Goal: Information Seeking & Learning: Learn about a topic

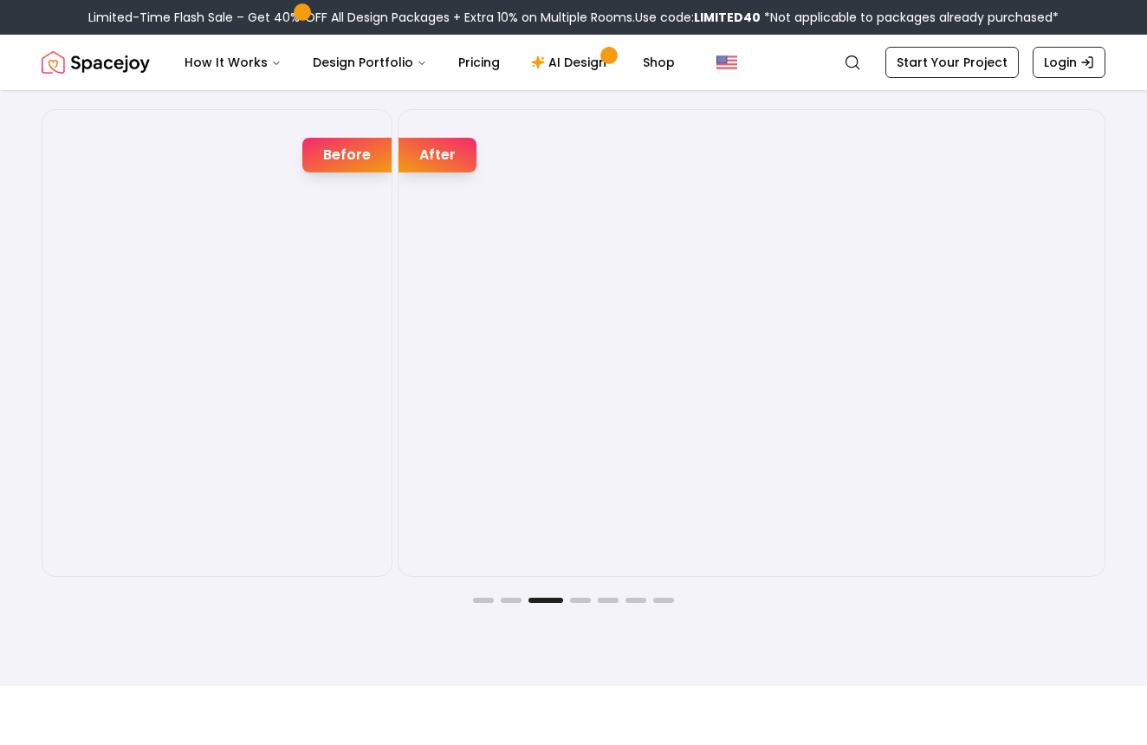
scroll to position [2820, 0]
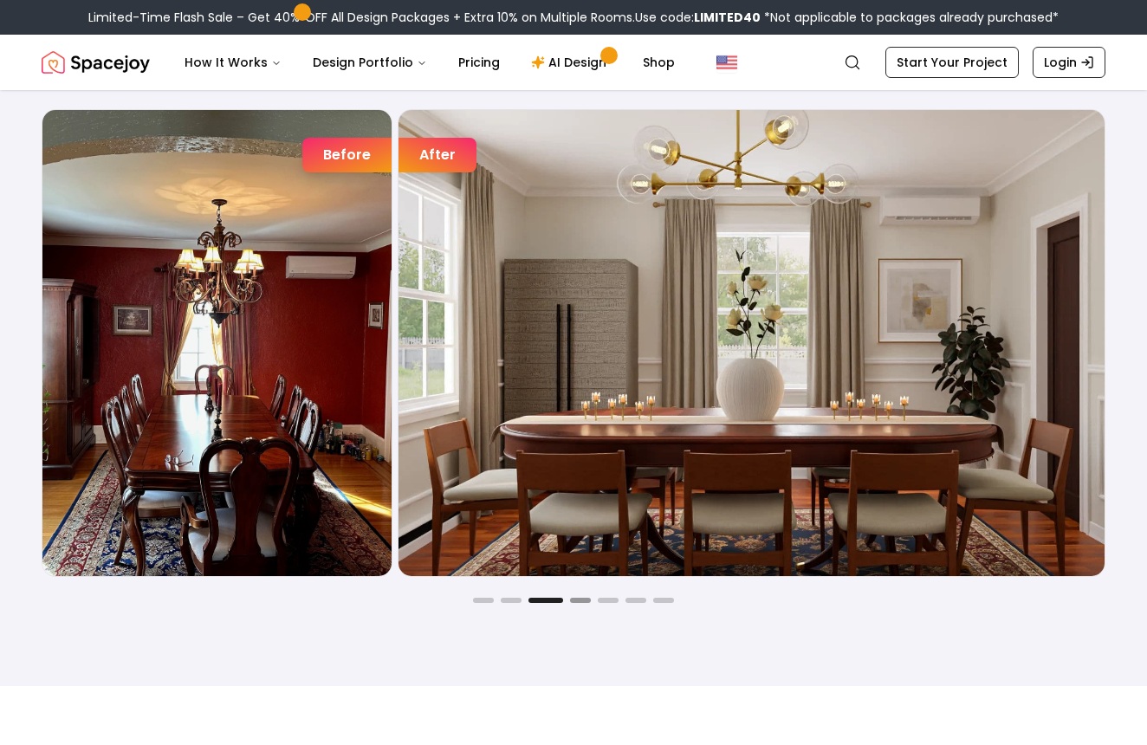
click at [572, 598] on button "Go to slide 4" at bounding box center [580, 600] width 21 height 5
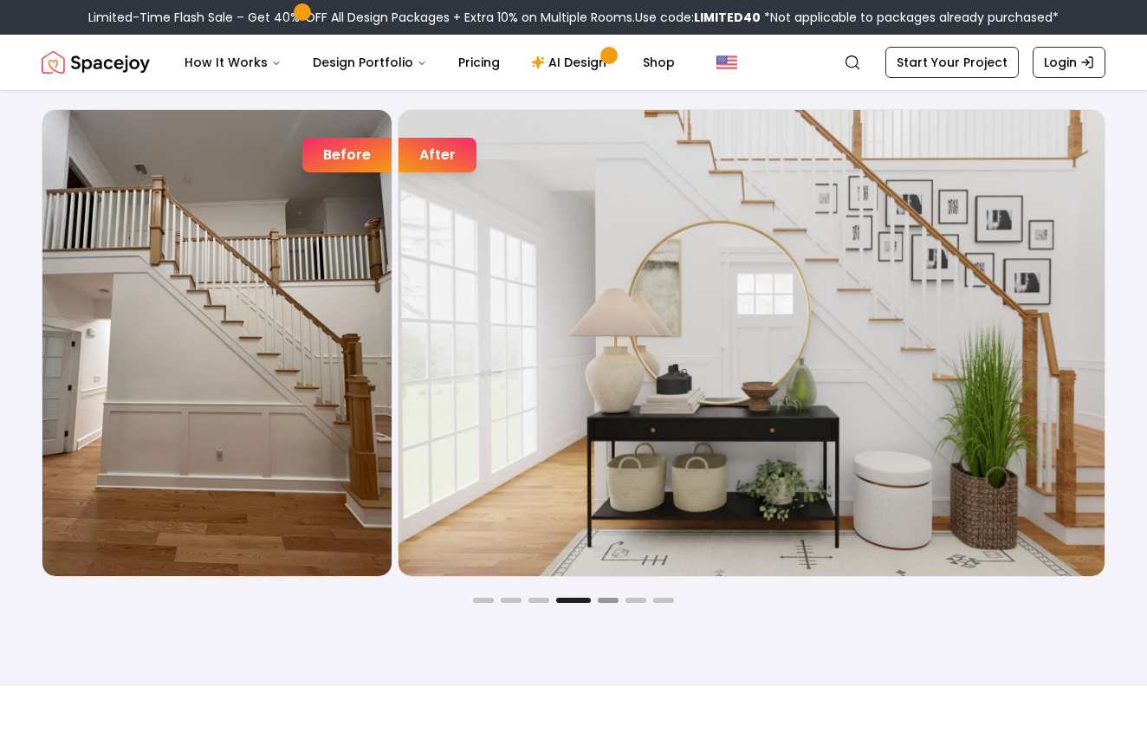
click at [604, 601] on button "Go to slide 5" at bounding box center [608, 600] width 21 height 5
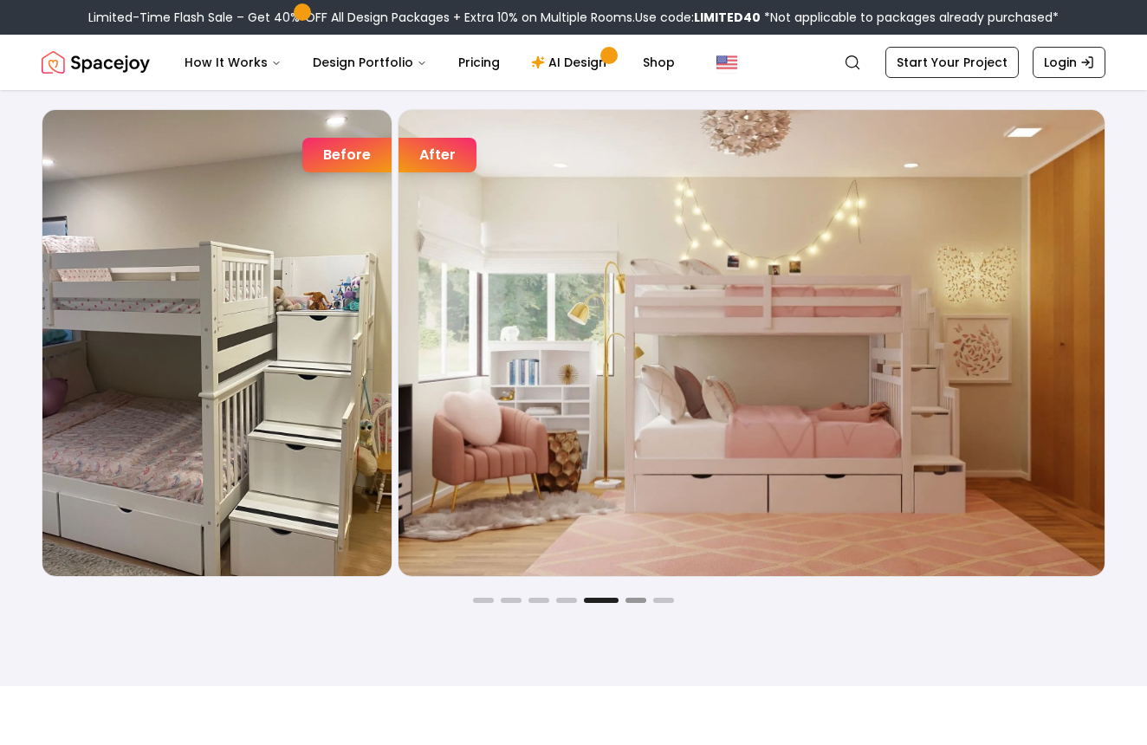
click at [626, 602] on button "Go to slide 6" at bounding box center [636, 600] width 21 height 5
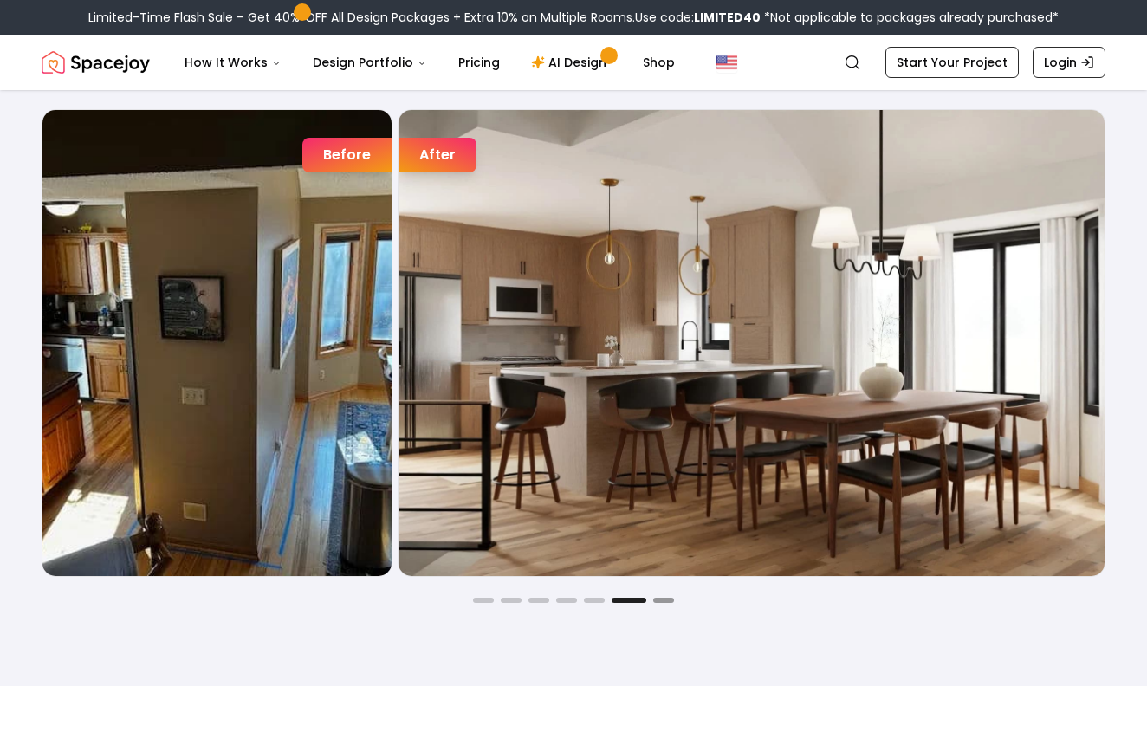
click at [659, 600] on button "Go to slide 7" at bounding box center [663, 600] width 21 height 5
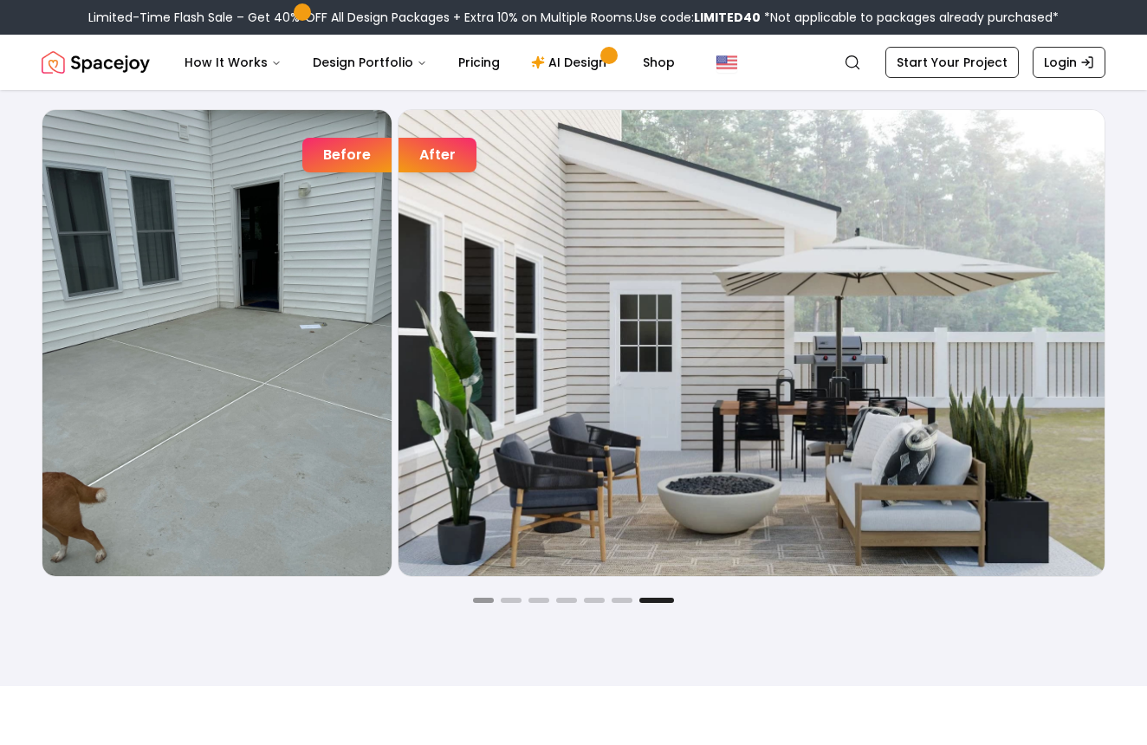
click at [480, 603] on button "Go to slide 1" at bounding box center [483, 600] width 21 height 5
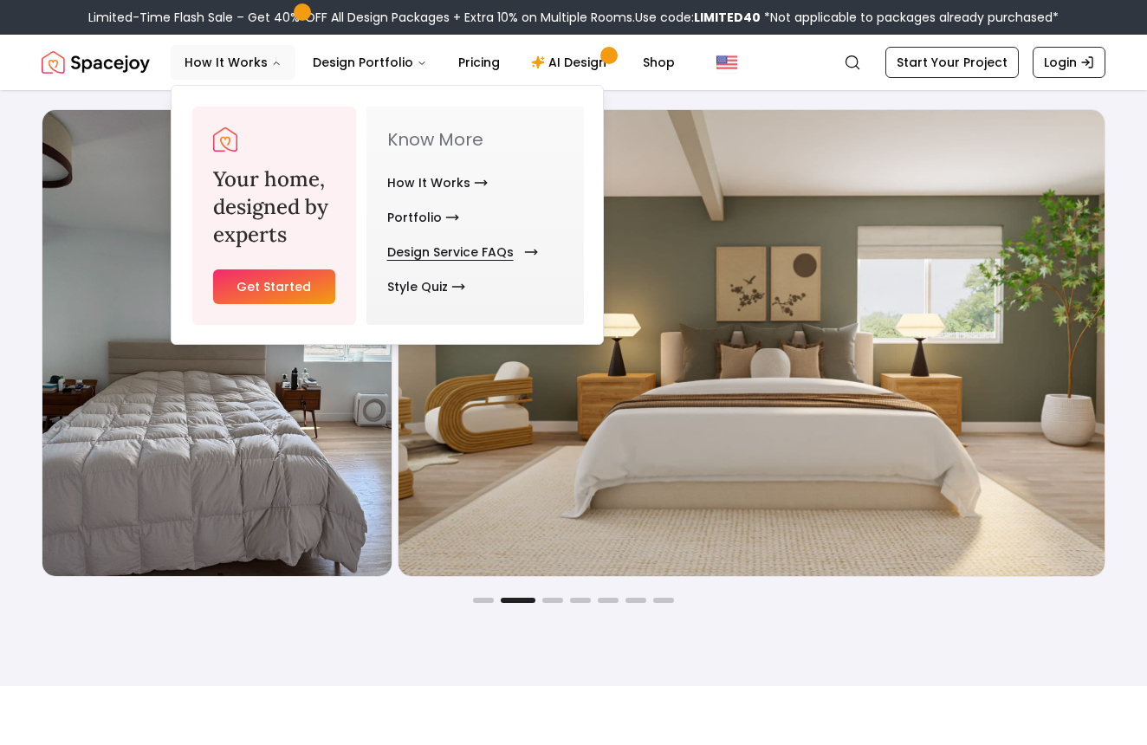
click at [421, 239] on link "Design Service FAQs" at bounding box center [459, 252] width 144 height 35
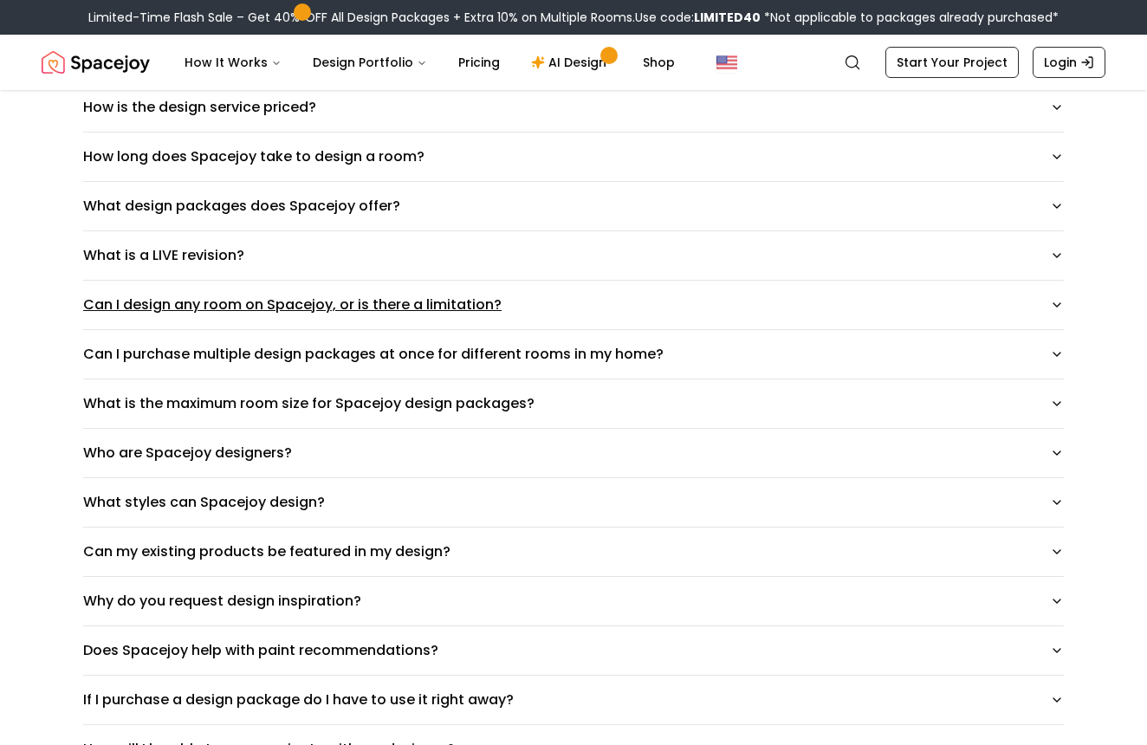
scroll to position [254, 0]
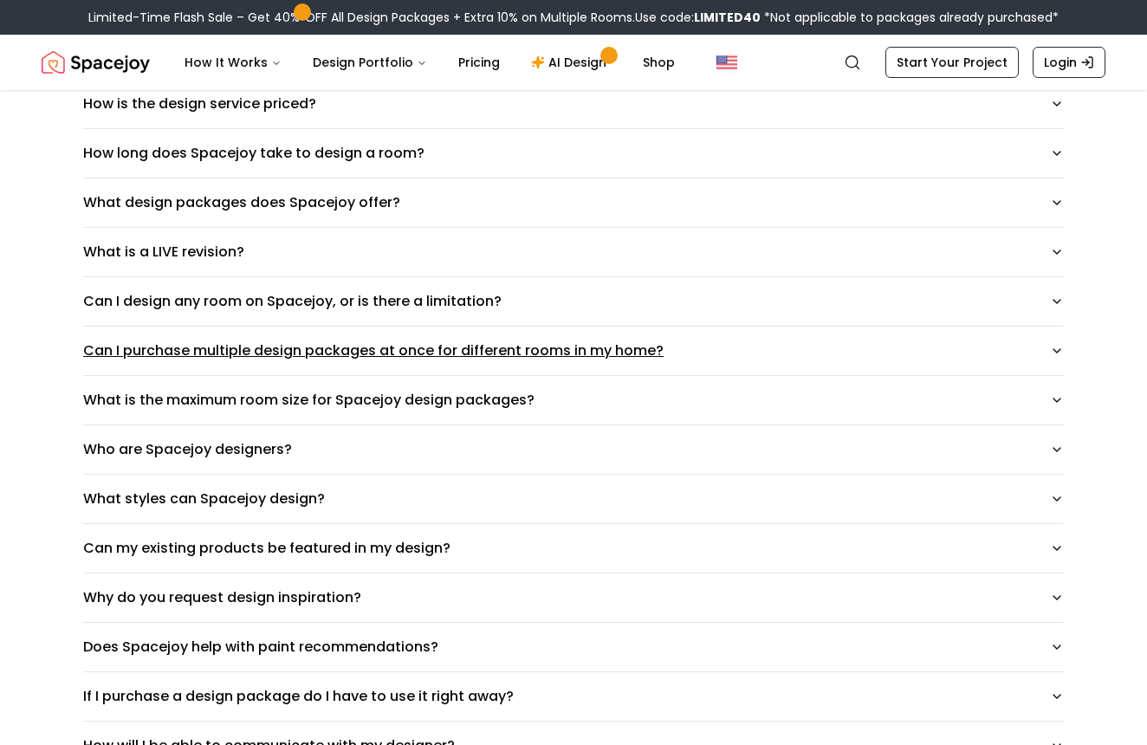
click at [345, 365] on button "Can I purchase multiple design packages at once for different rooms in my home?" at bounding box center [573, 351] width 981 height 49
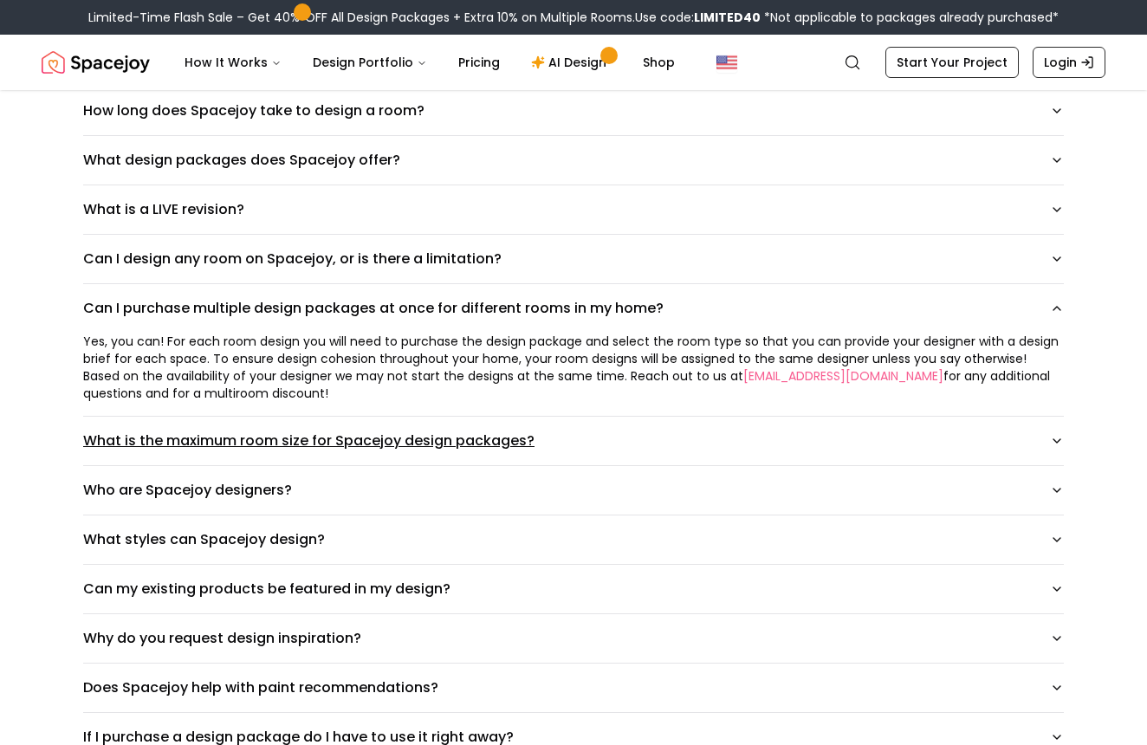
scroll to position [298, 0]
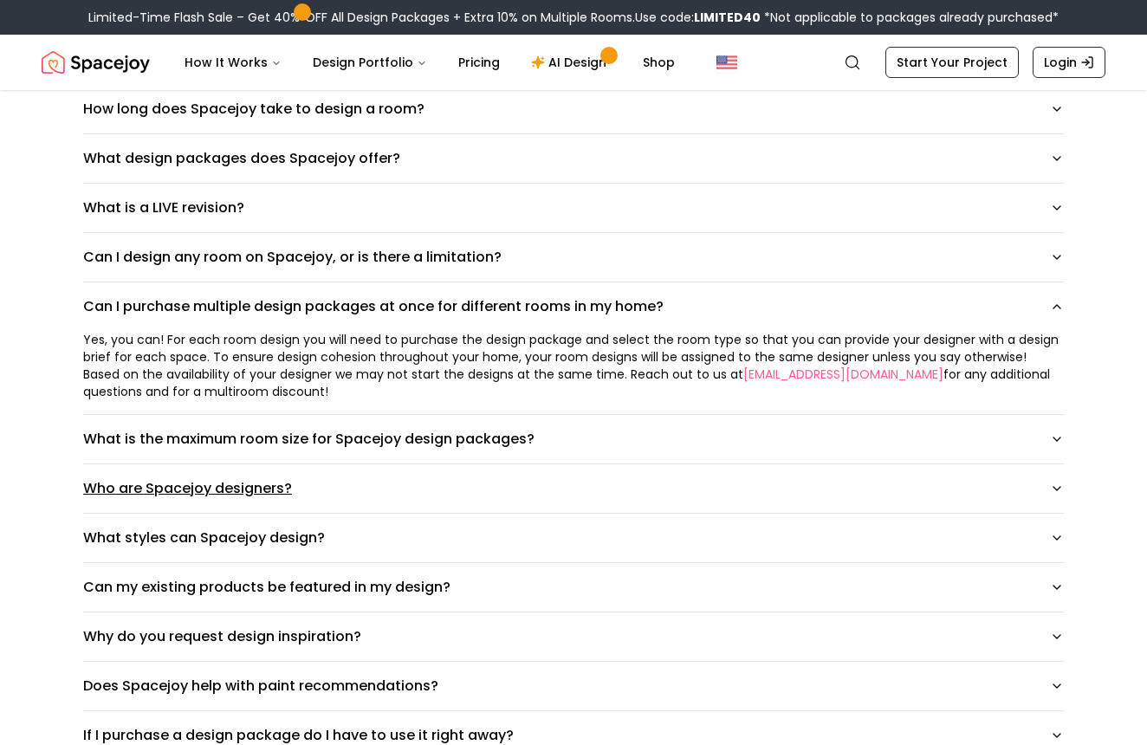
click at [288, 495] on button "Who are Spacejoy designers?" at bounding box center [573, 488] width 981 height 49
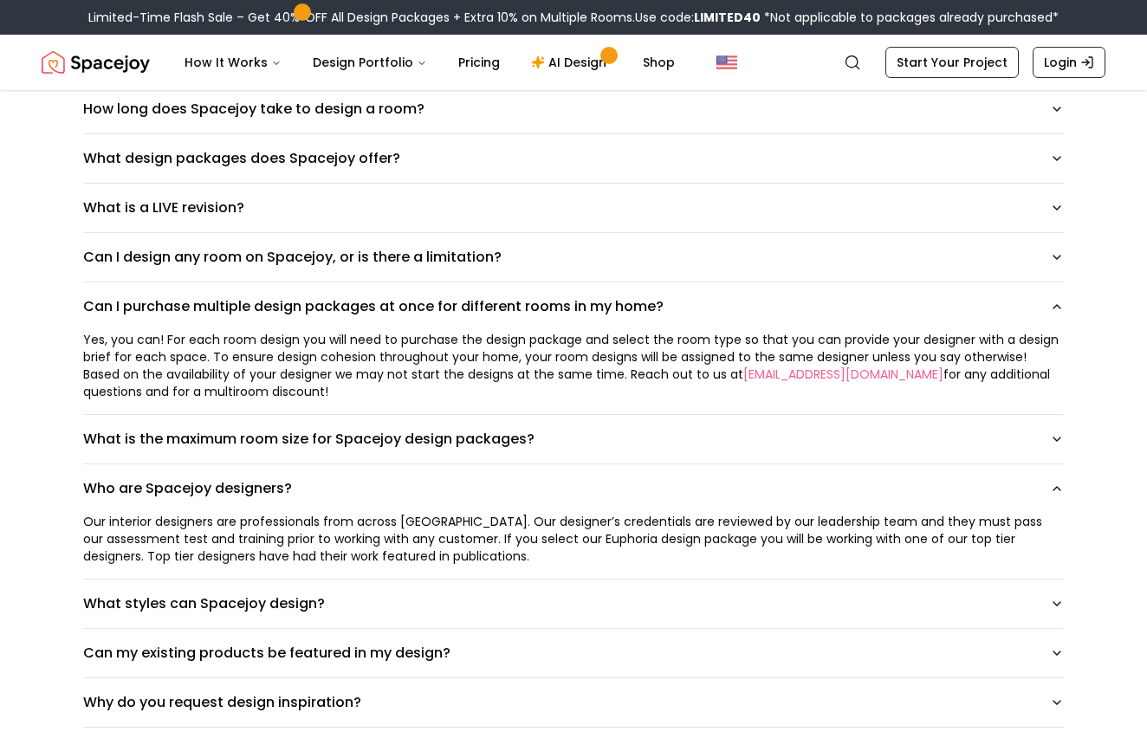
click at [280, 552] on div "Our interior designers are professionals from across [GEOGRAPHIC_DATA]. Our des…" at bounding box center [573, 539] width 981 height 52
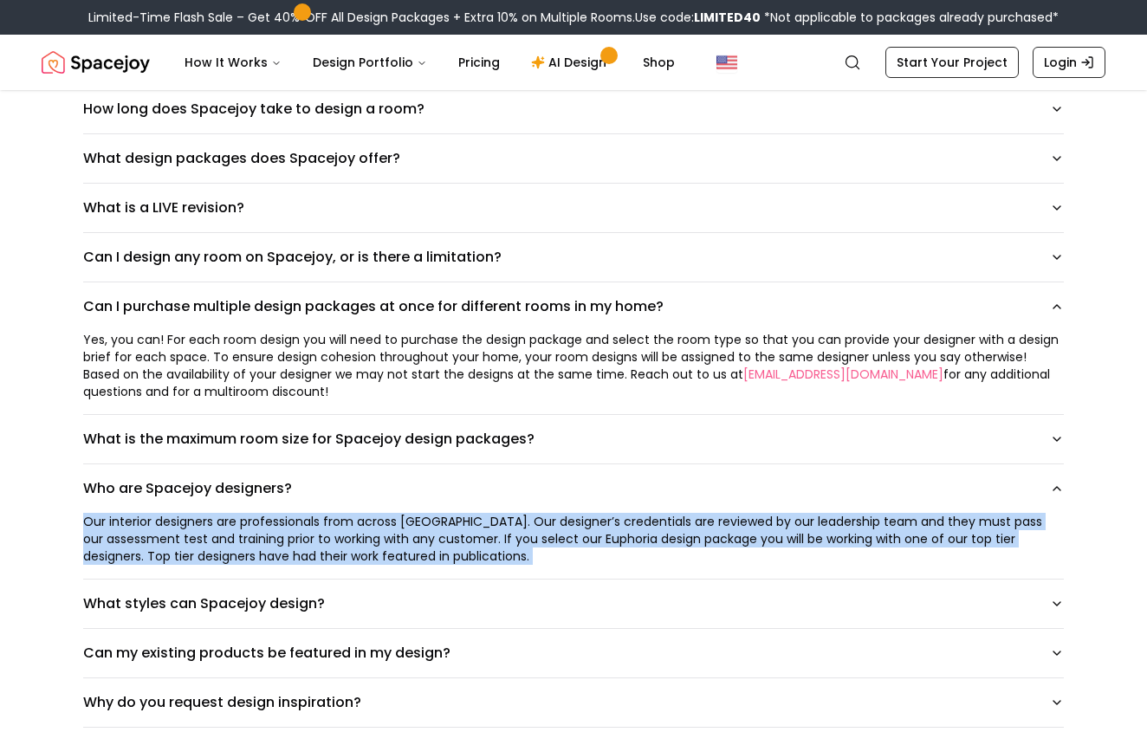
click at [280, 552] on div "Our interior designers are professionals from across [GEOGRAPHIC_DATA]. Our des…" at bounding box center [573, 539] width 981 height 52
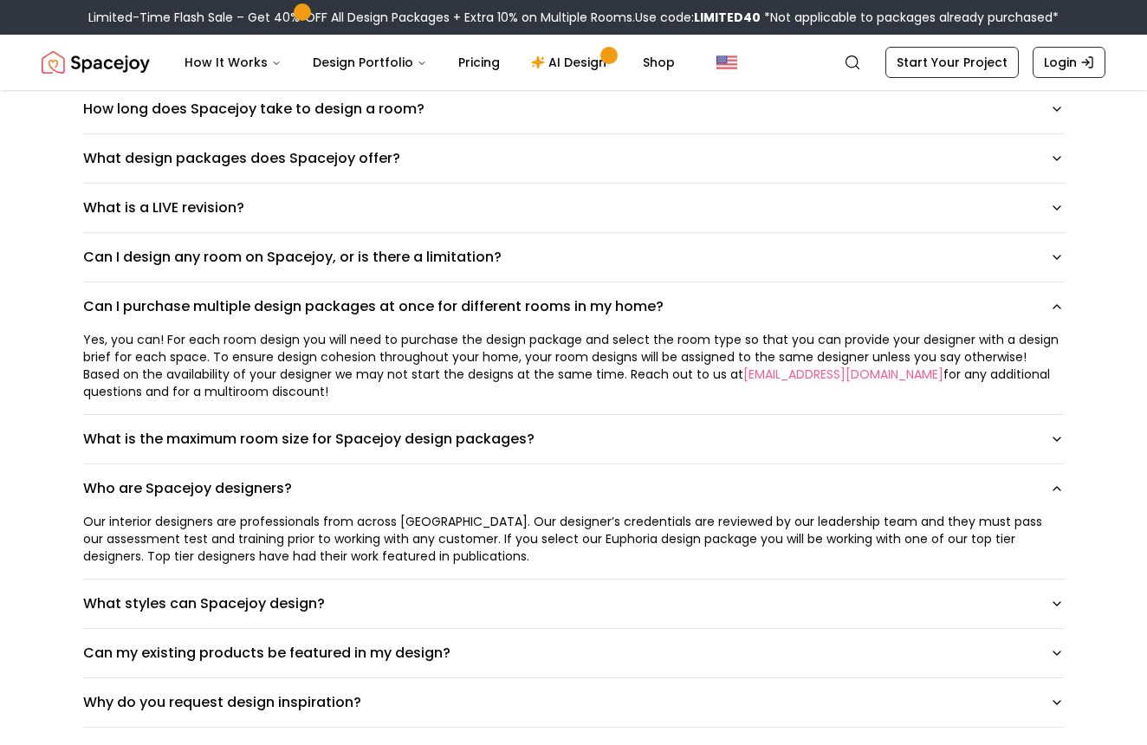
click at [280, 552] on div "Our interior designers are professionals from across [GEOGRAPHIC_DATA]. Our des…" at bounding box center [573, 539] width 981 height 52
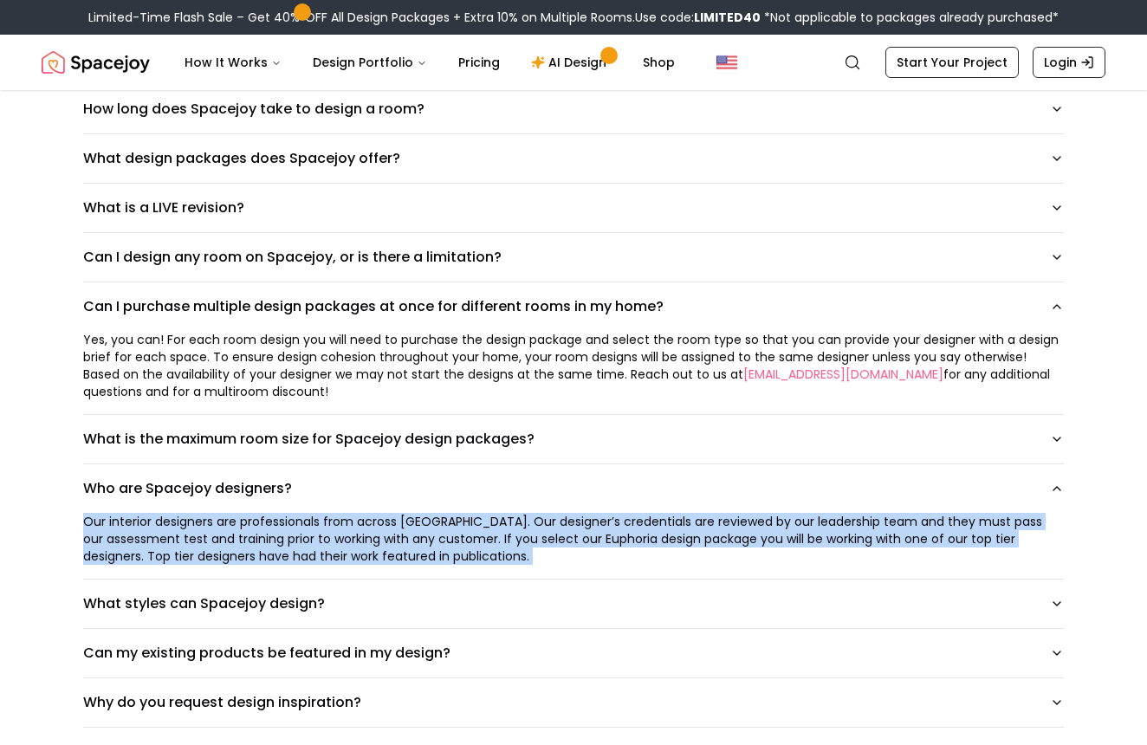
click at [280, 552] on div "Our interior designers are professionals from across [GEOGRAPHIC_DATA]. Our des…" at bounding box center [573, 539] width 981 height 52
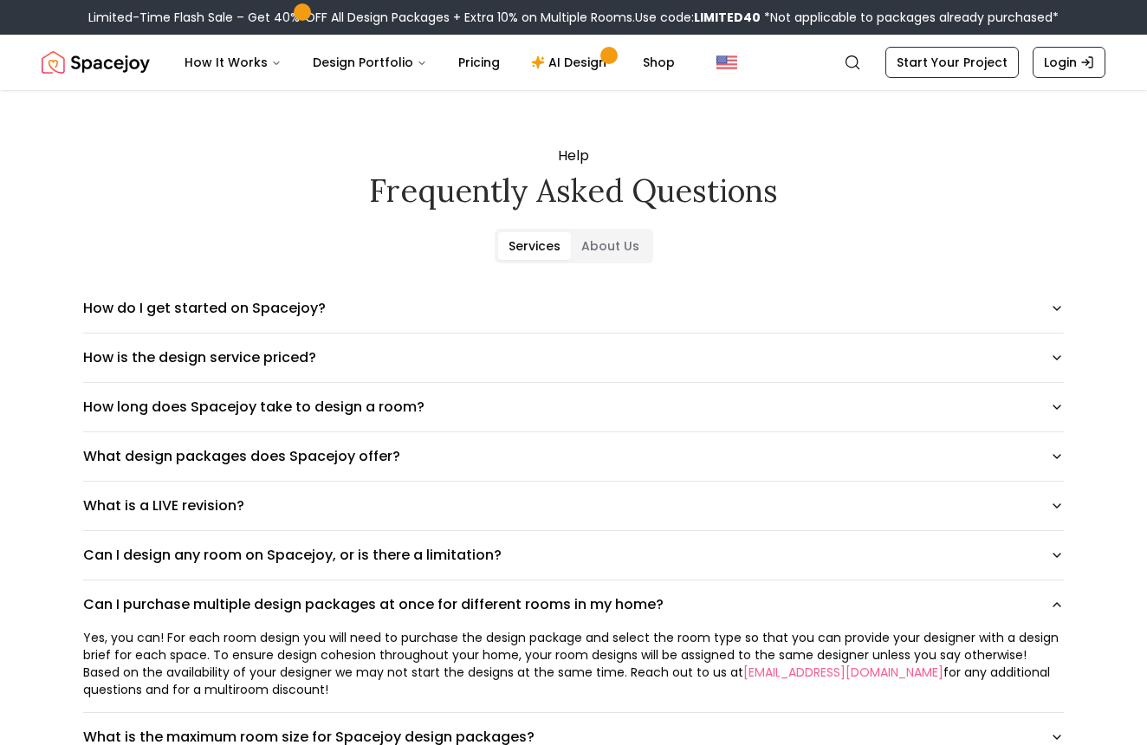
scroll to position [0, 0]
